Goal: Transaction & Acquisition: Book appointment/travel/reservation

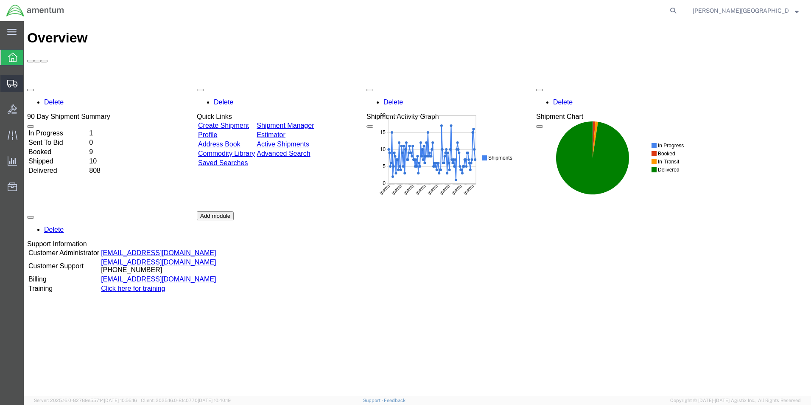
click at [0, 0] on span "Create Shipment" at bounding box center [0, 0] width 0 height 0
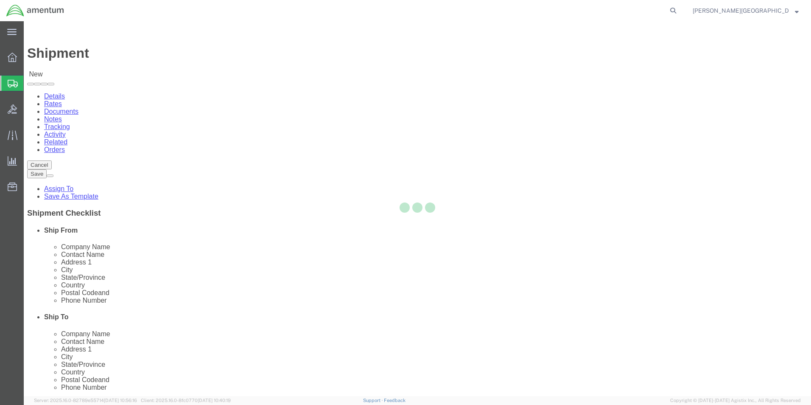
select select
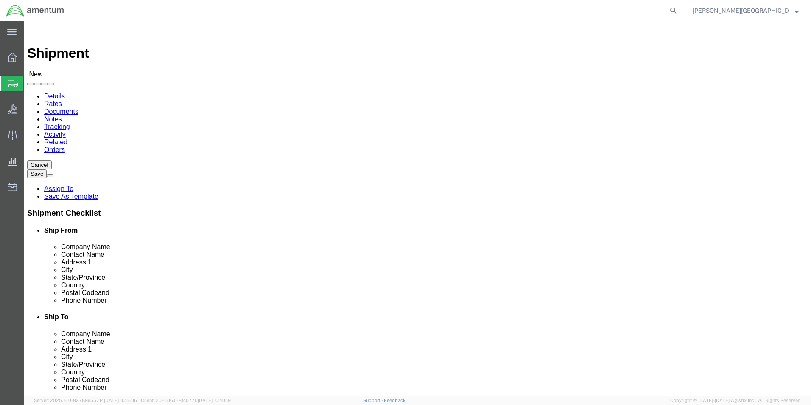
scroll to position [1739, 0]
select select "49940"
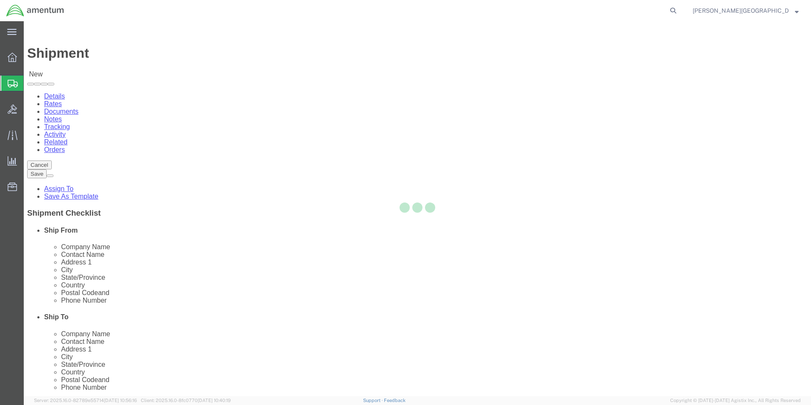
select select "[GEOGRAPHIC_DATA]"
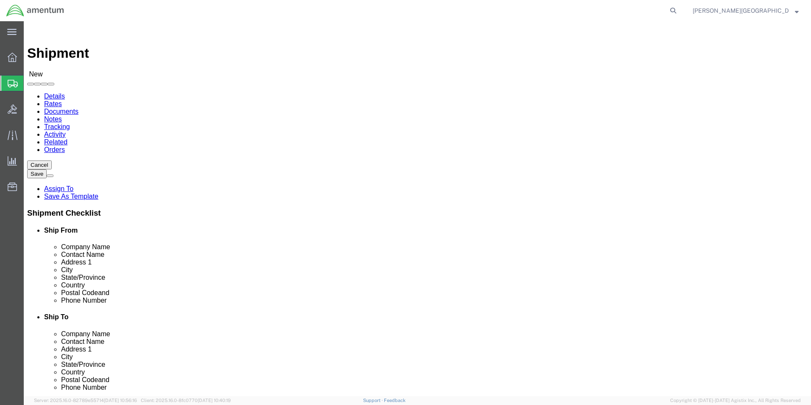
drag, startPoint x: 168, startPoint y: 289, endPoint x: 124, endPoint y: 288, distance: 44.1
click div
type input "[PHONE_NUMBER]"
select select "49945"
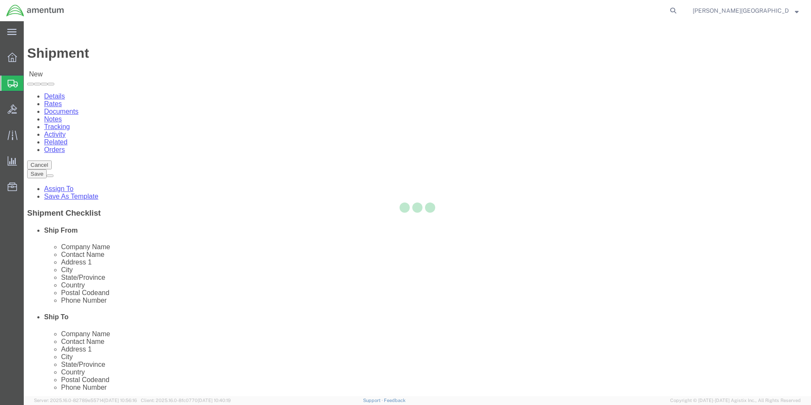
select select "[GEOGRAPHIC_DATA]"
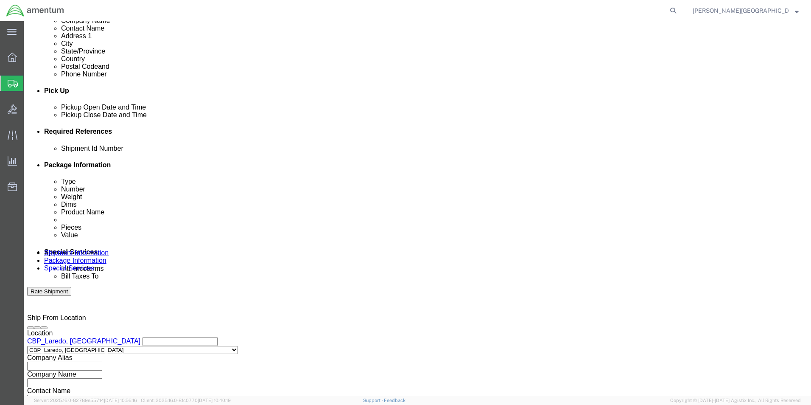
scroll to position [339, 0]
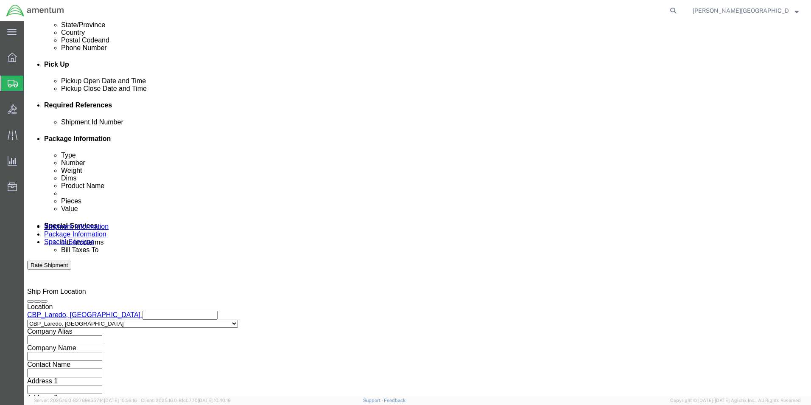
click div "[DATE] 2:00 PM"
type input "3:00 PM"
click button "Apply"
click button "Add reference"
click select "Select Account Type Activity ID Airline Appointment Number ASN Batch Request # …"
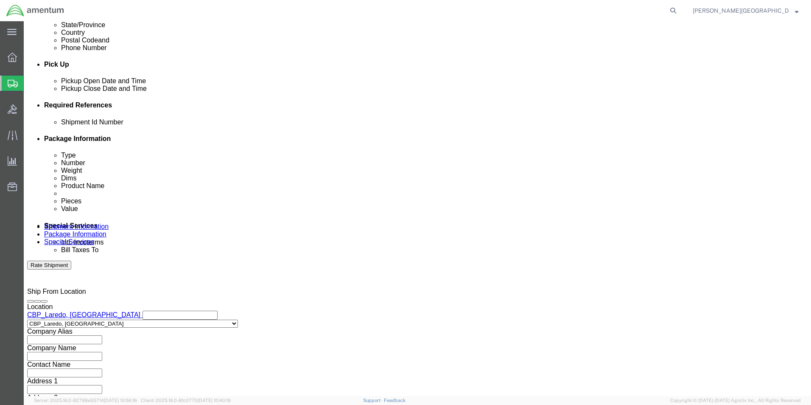
select select "DEPT"
click select "Select Account Type Activity ID Airline Appointment Number ASN Batch Request # …"
click input "text"
type input "QC Department"
click button "Add reference"
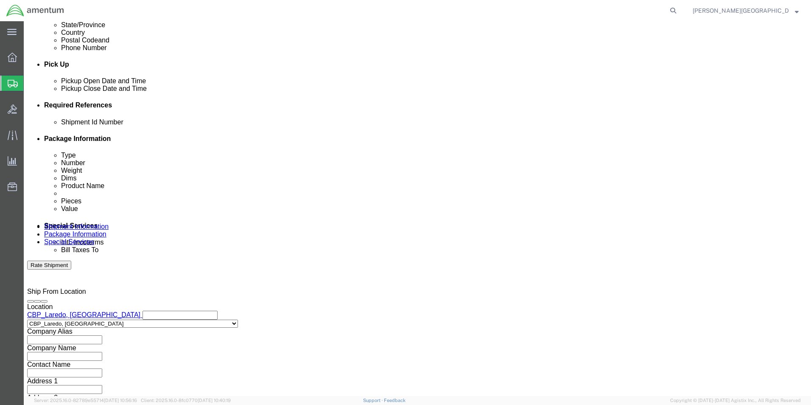
click select "Select Account Type Activity ID Airline Appointment Number ASN Batch Request # …"
select select "PROJNUM"
click select "Select Account Type Activity ID Airline Appointment Number ASN Batch Request # …"
click input "text"
click input "6118.02.03.2219.000.LRT.0000"
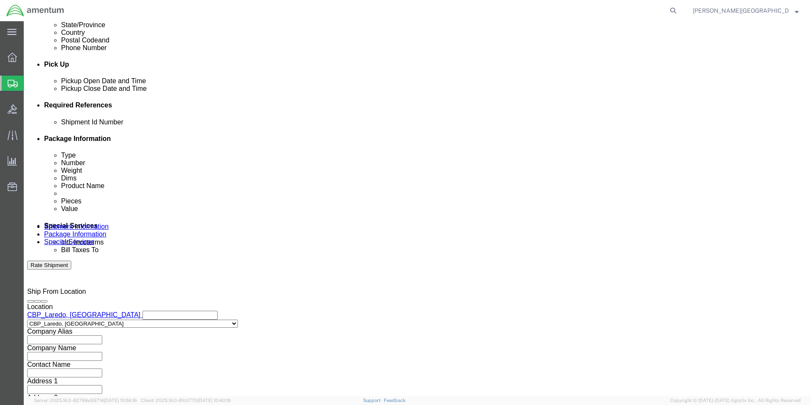
type input "6118.03.03.2219.000.LRT.0000"
drag, startPoint x: 558, startPoint y: 153, endPoint x: 462, endPoint y: 156, distance: 95.5
click button "Add reference"
click select "Select Account Type Activity ID Airline Appointment Number ASN Batch Request # …"
select select "CUSTREF"
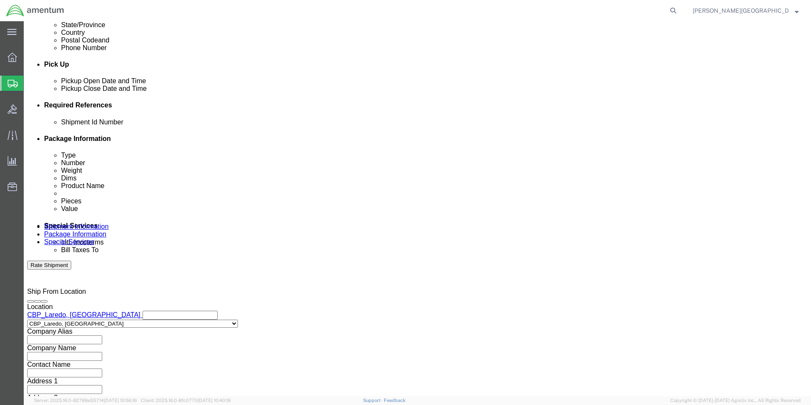
click select "Select Account Type Activity ID Airline Appointment Number ASN Batch Request # …"
click input "text"
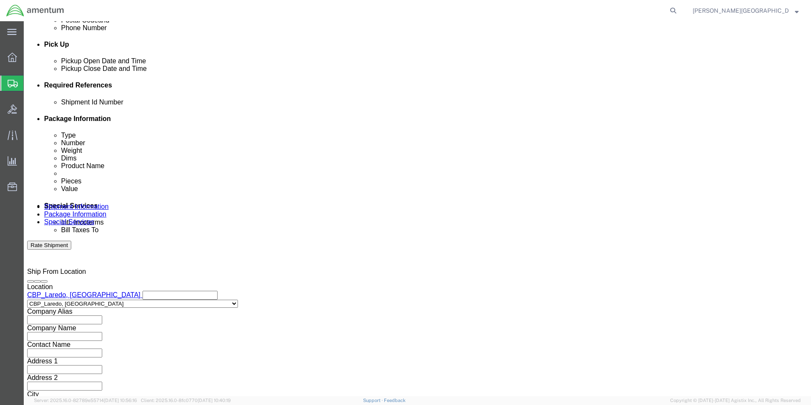
scroll to position [370, 0]
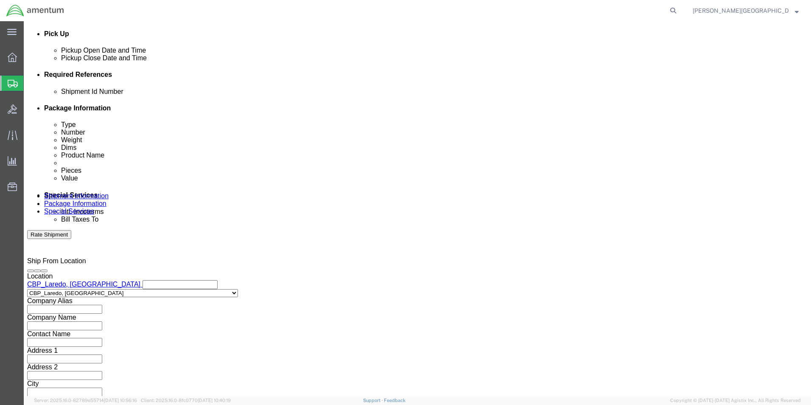
type input "Logbooks for 754AM"
click button "Continue"
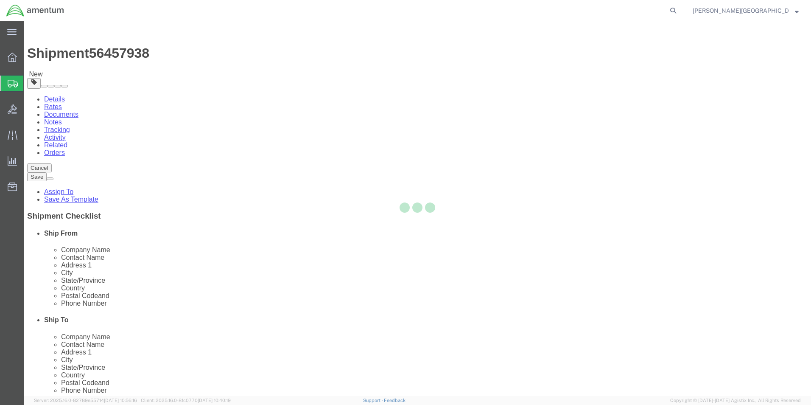
select select "CBOX"
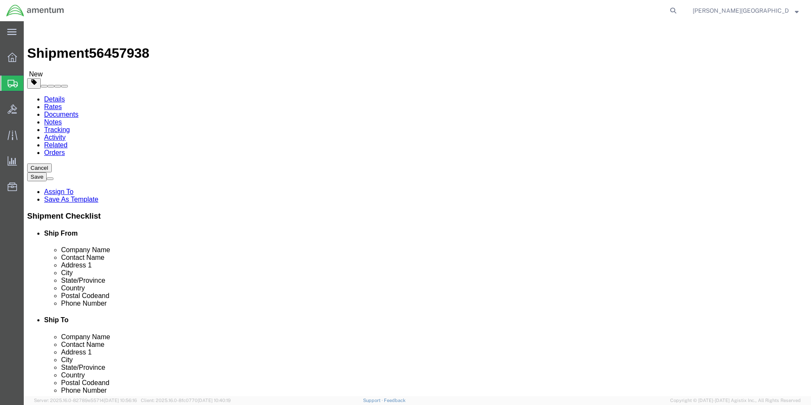
click input "0.00"
type input "15.00"
click input "text"
type input "18"
click input "text"
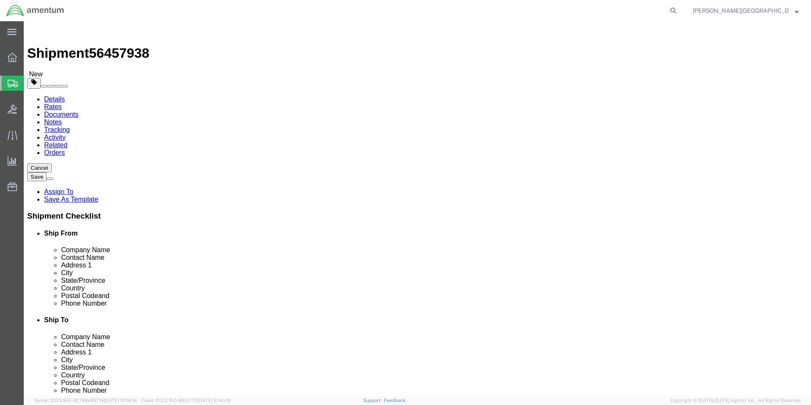
type input "11"
click input "text"
type input "7"
click link "Add Content"
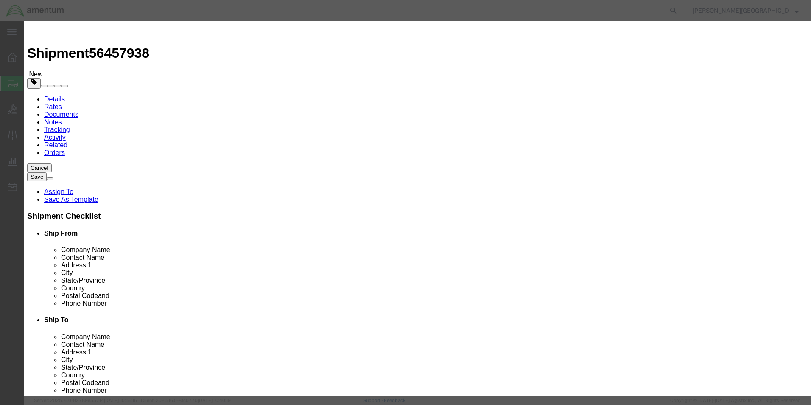
click div "Product Name Pieces 0 Select Bag Barrels 100Board Feet Bottle Box Blister Pack …"
click input "text"
type input "754AM Logbooks"
click input "0"
type input "4"
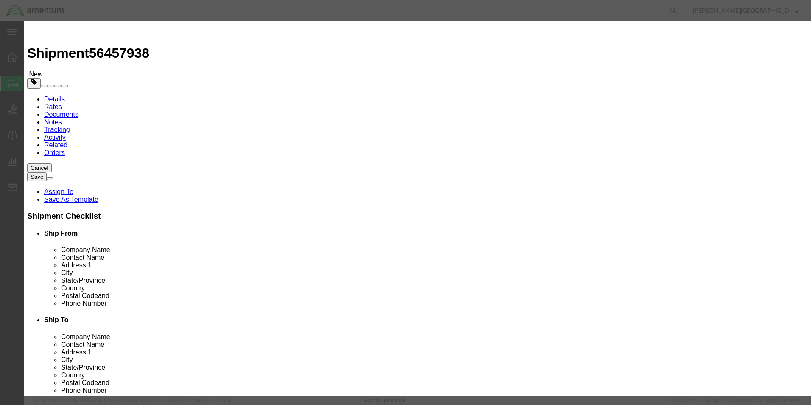
click input "text"
type input "4"
type input "150.00"
drag, startPoint x: 571, startPoint y: 296, endPoint x: 507, endPoint y: 277, distance: 67.1
click button "Save & Close"
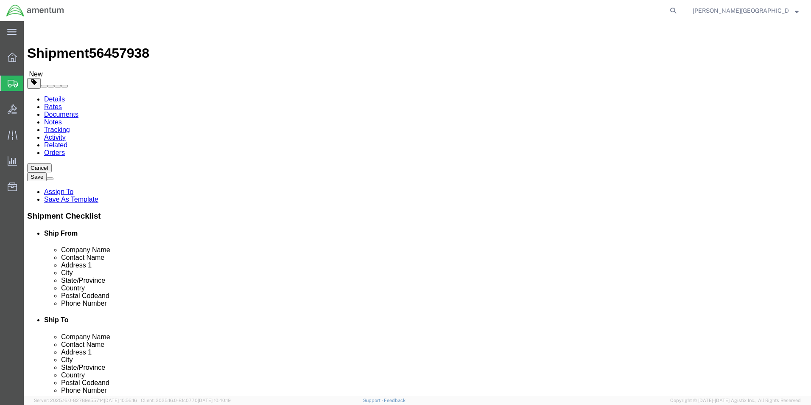
click button "Previous"
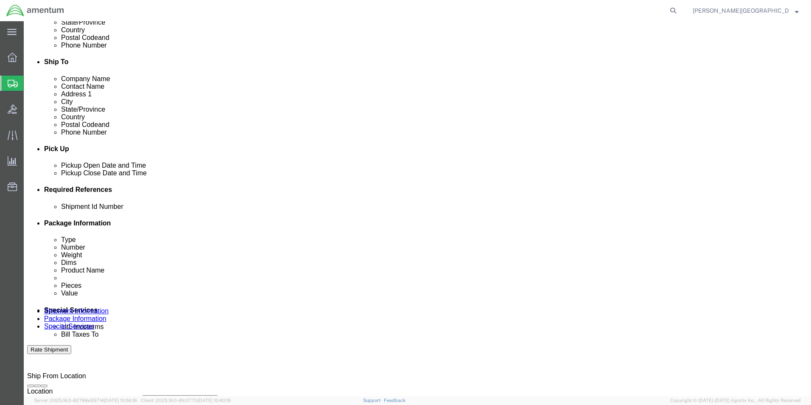
scroll to position [339, 0]
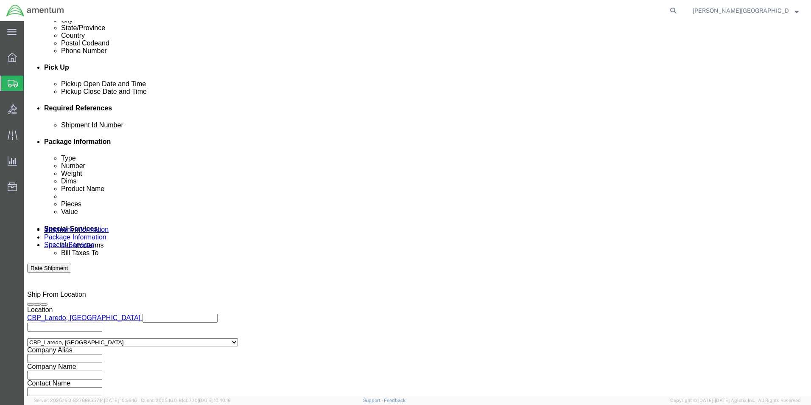
click input "text"
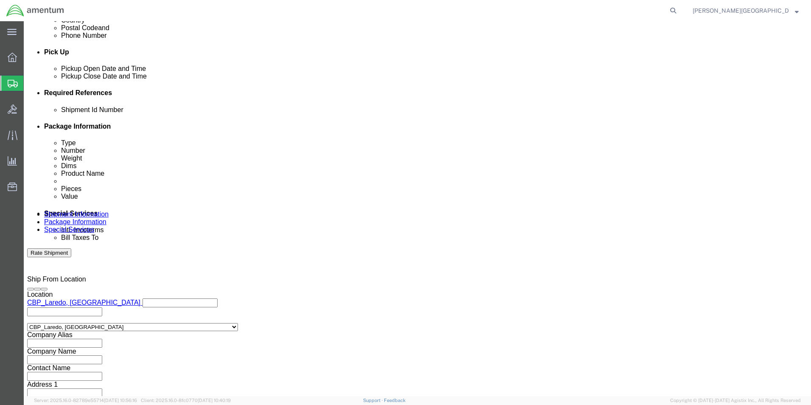
scroll to position [370, 0]
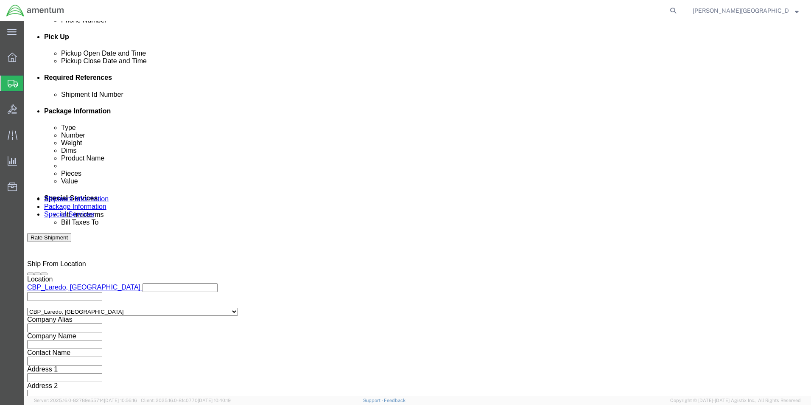
type input "56457938"
click div "Previous Continue"
click button "Continue"
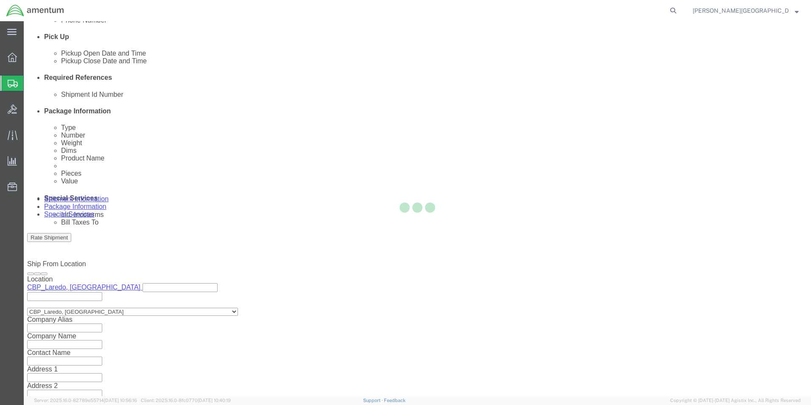
scroll to position [0, 0]
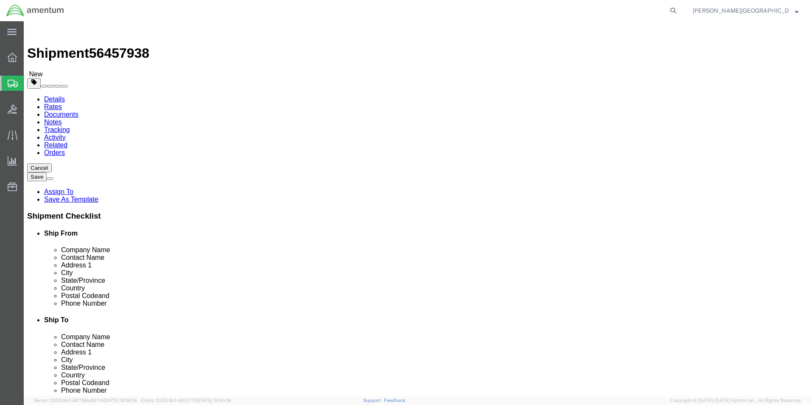
click button "Continue"
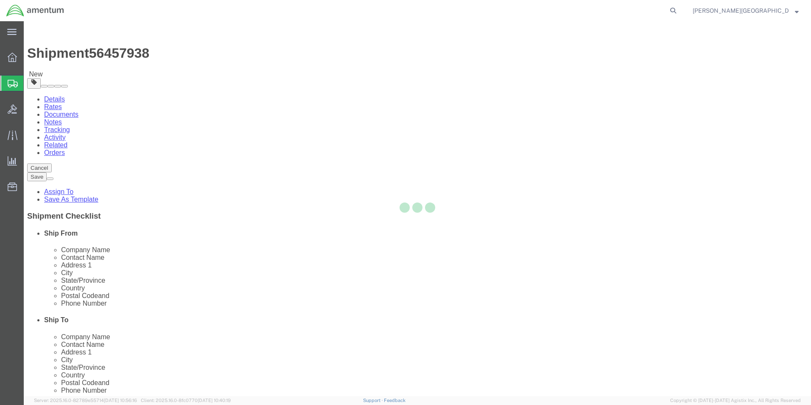
select select
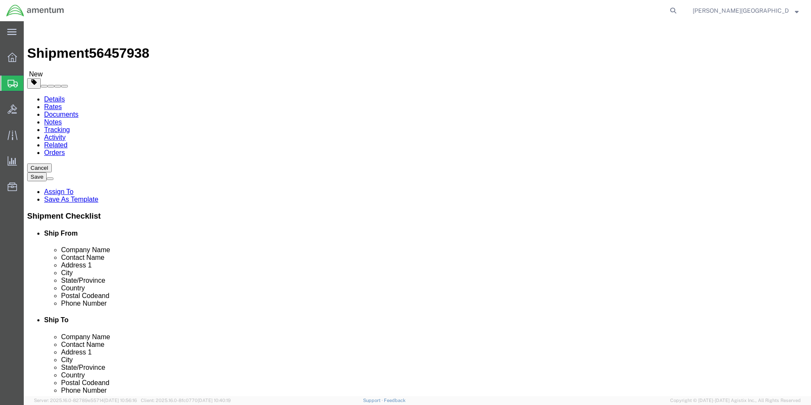
click button "Rate Shipment"
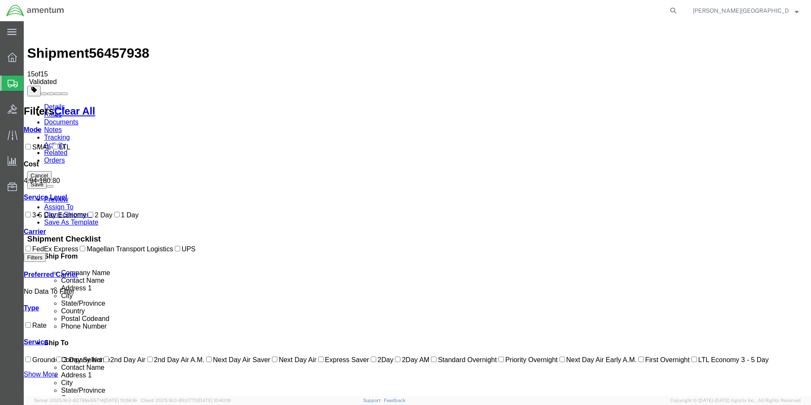
checkbox input "true"
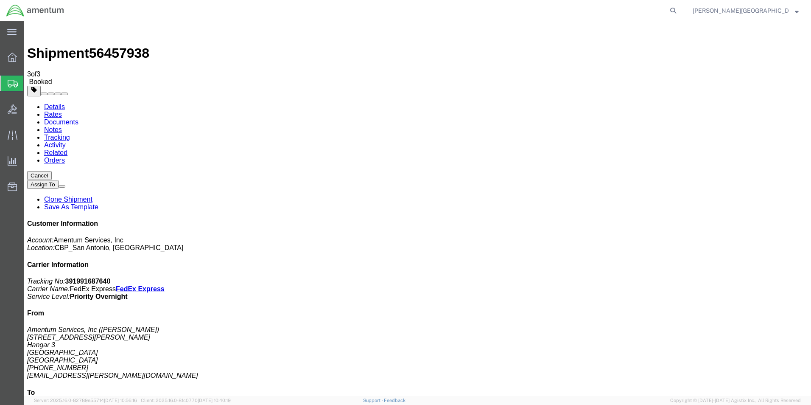
click at [57, 103] on link "Details" at bounding box center [54, 106] width 21 height 7
click link "Schedule pickup request"
